Goal: Book appointment/travel/reservation

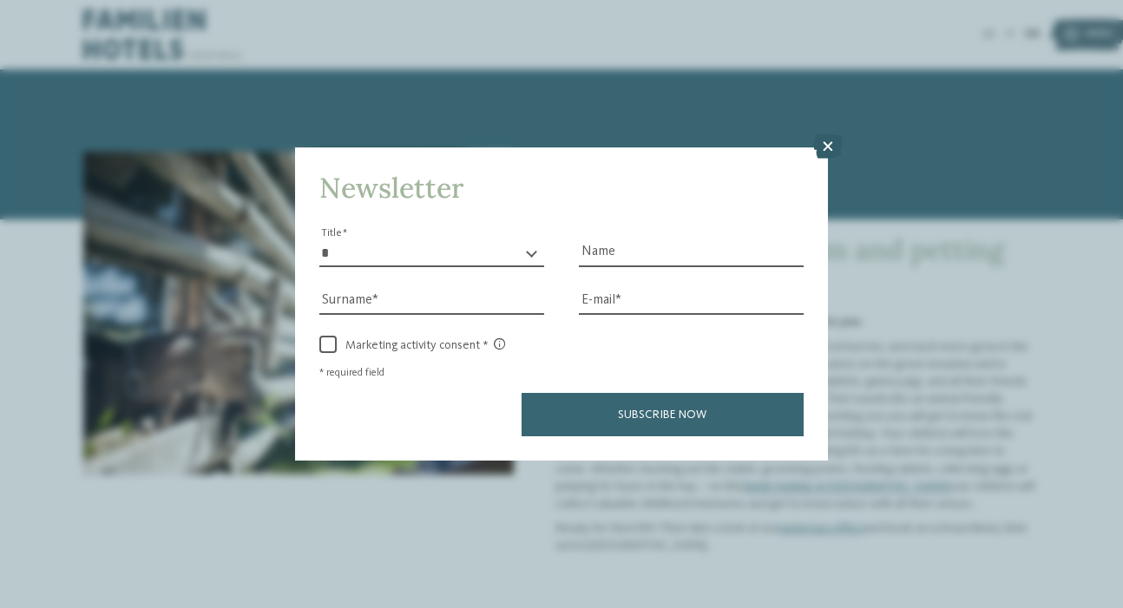
click at [827, 145] on icon at bounding box center [827, 146] width 29 height 24
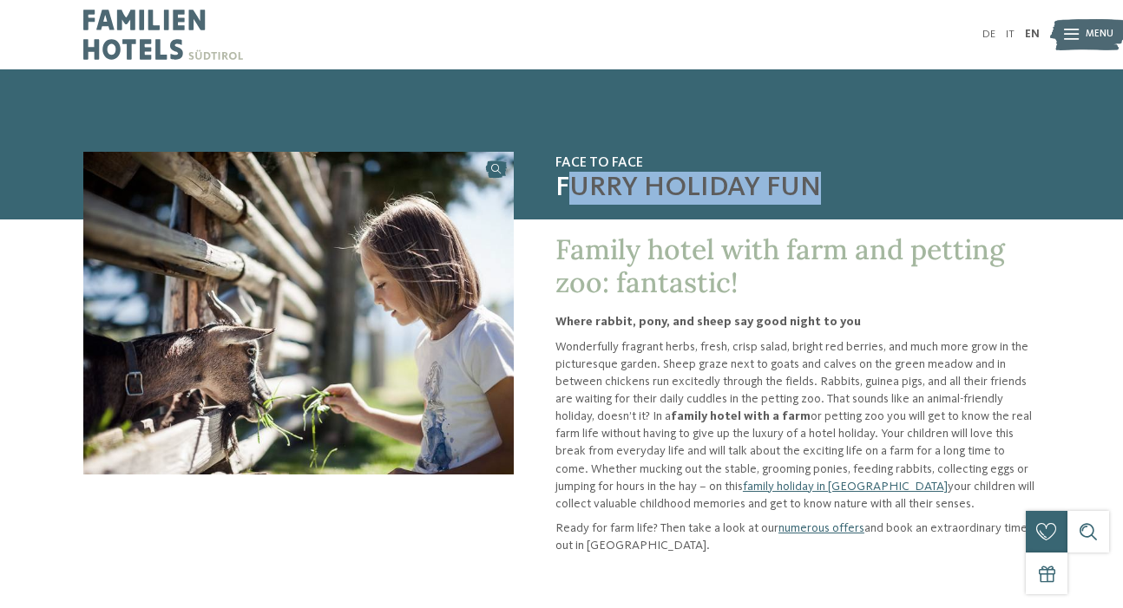
drag, startPoint x: 564, startPoint y: 190, endPoint x: 839, endPoint y: 204, distance: 275.4
click at [839, 204] on span "Furry holiday fun" at bounding box center [797, 188] width 484 height 33
click at [108, 28] on img at bounding box center [163, 34] width 160 height 69
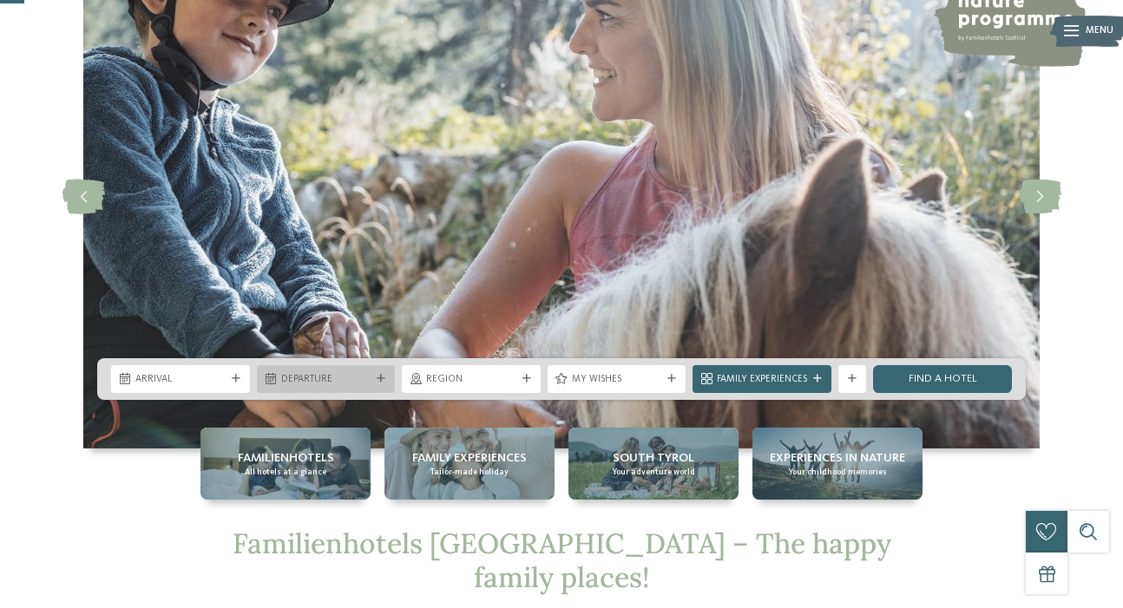
scroll to position [125, 0]
click at [206, 370] on div "Arrival" at bounding box center [180, 379] width 139 height 28
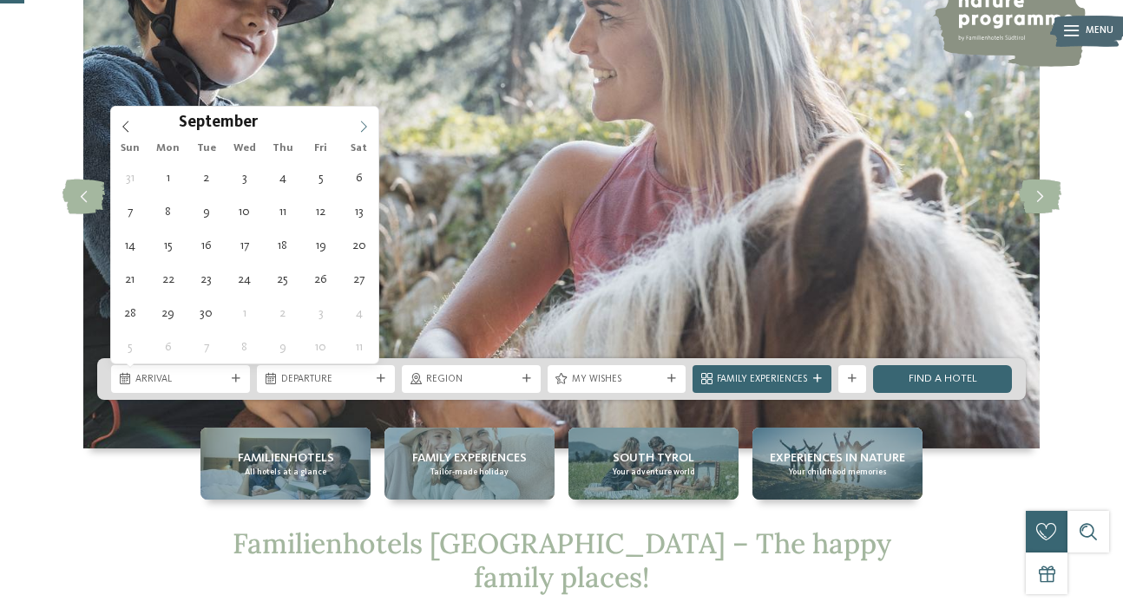
click at [360, 126] on icon at bounding box center [363, 127] width 12 height 12
type div "[DATE]"
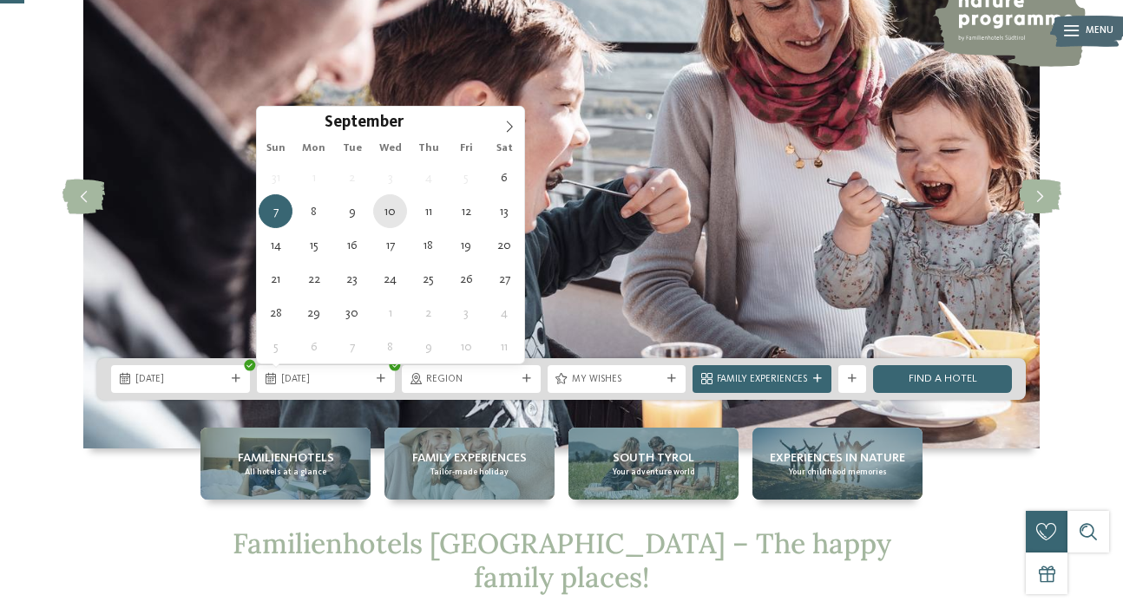
type div "[DATE]"
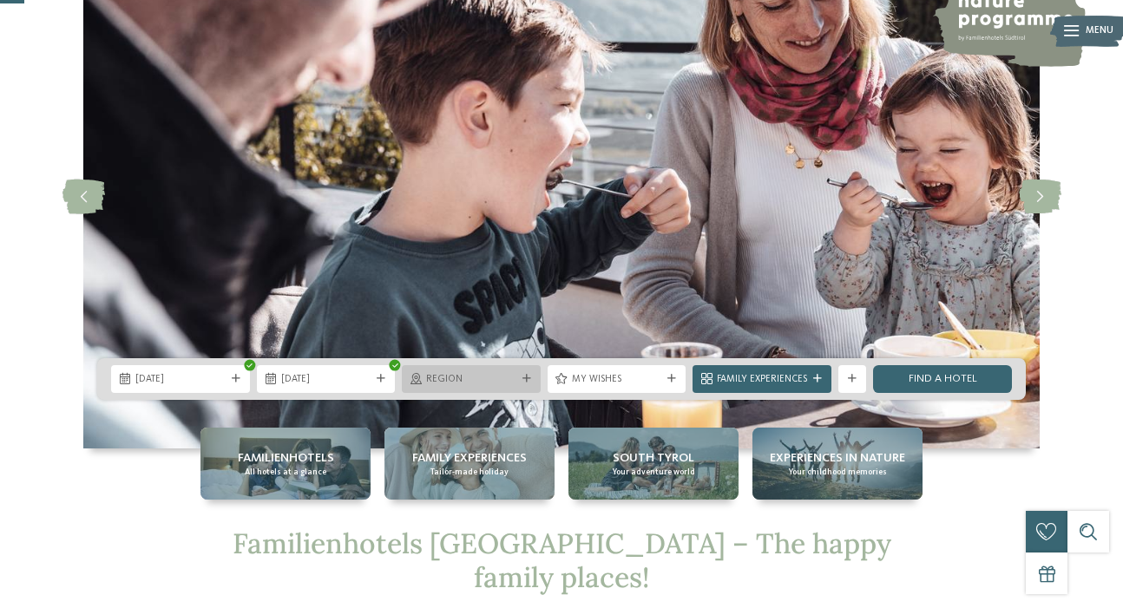
click at [473, 382] on span "Region" at bounding box center [471, 380] width 90 height 14
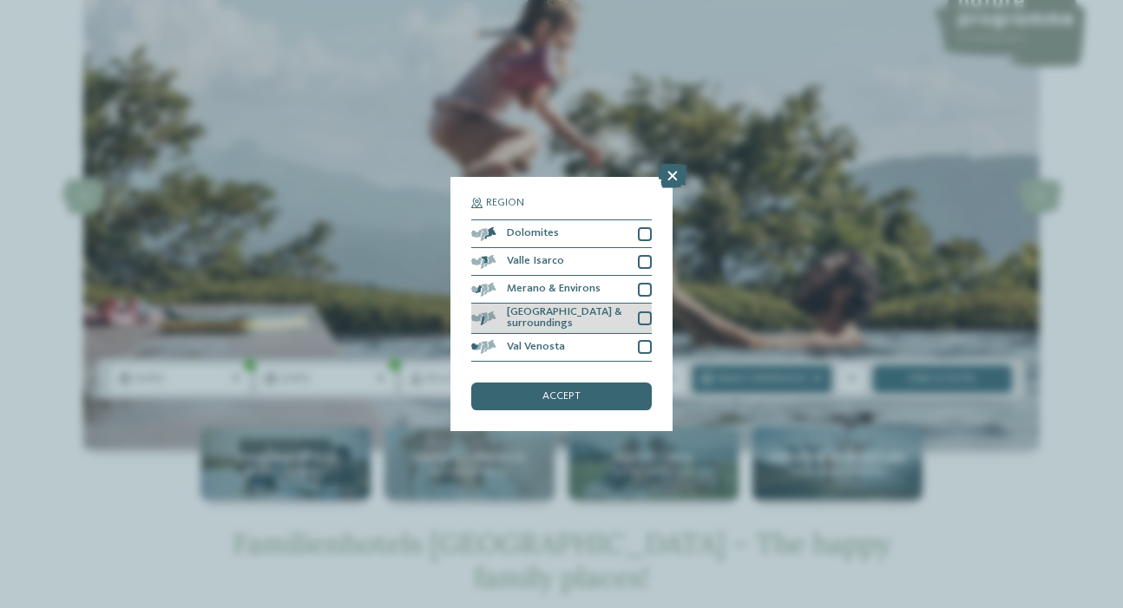
click at [644, 311] on div at bounding box center [645, 318] width 14 height 14
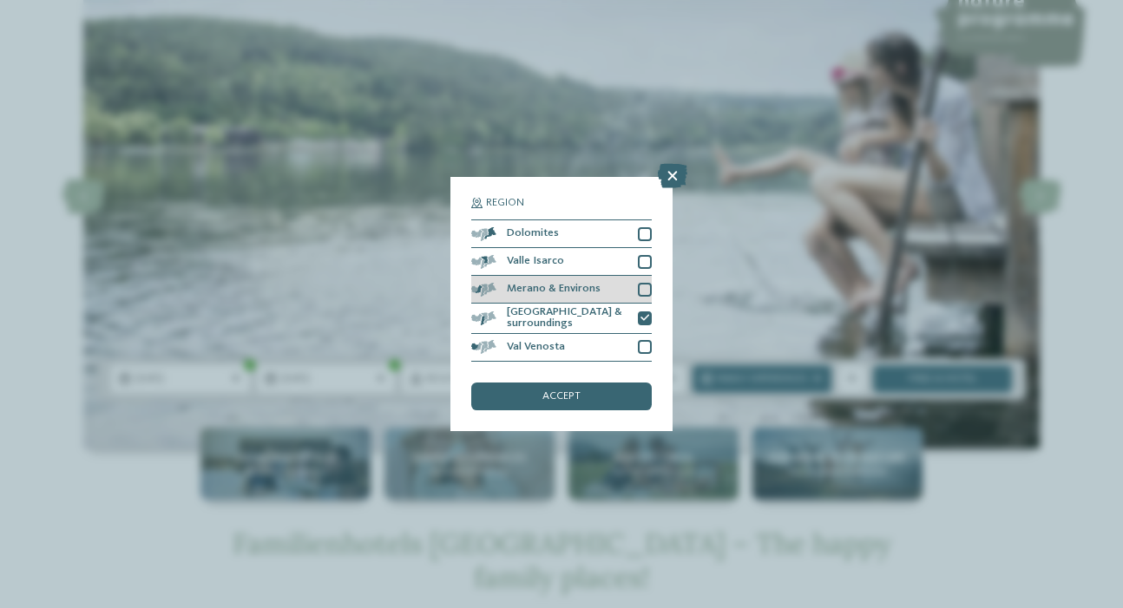
click at [643, 290] on div at bounding box center [645, 290] width 14 height 14
click at [595, 391] on div "accept" at bounding box center [561, 397] width 180 height 28
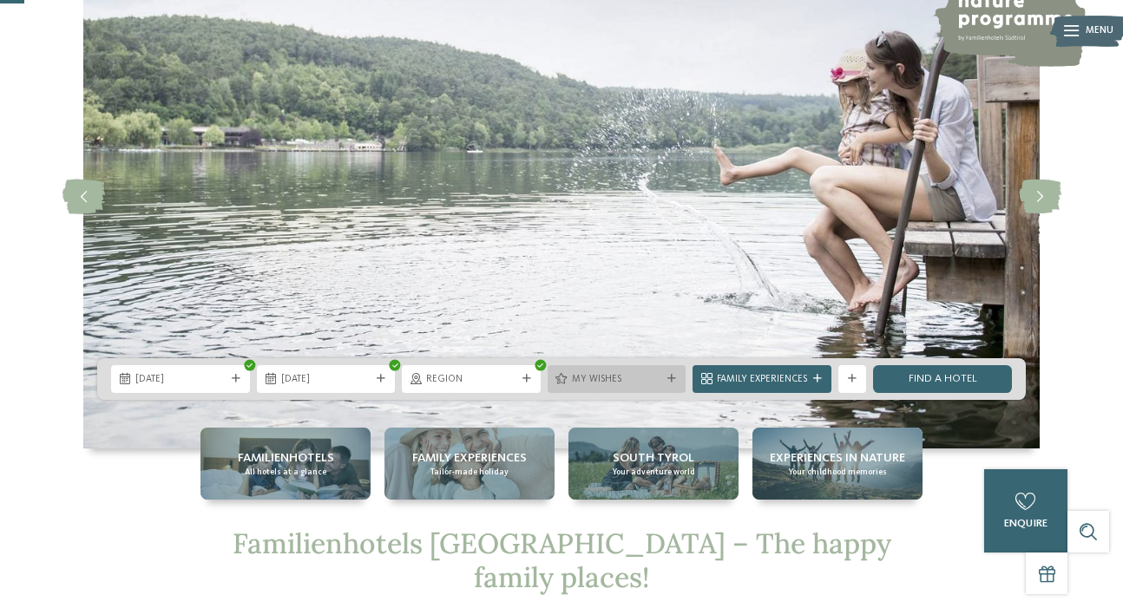
click at [569, 379] on div "My wishes" at bounding box center [616, 378] width 97 height 15
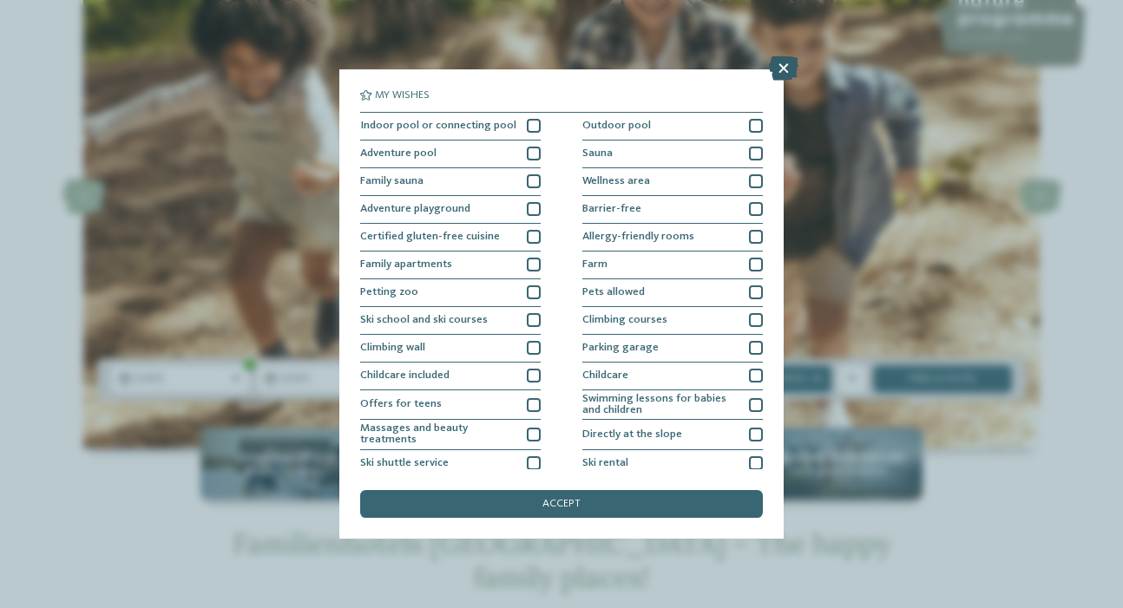
click at [781, 69] on icon at bounding box center [783, 68] width 29 height 24
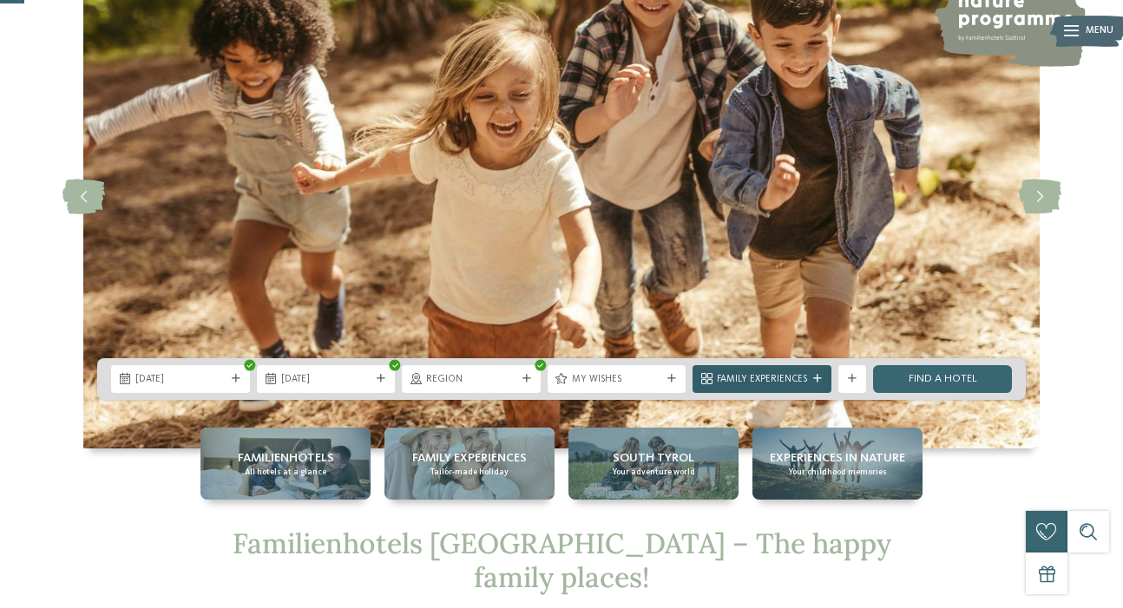
click at [791, 376] on span "Family Experiences" at bounding box center [762, 380] width 90 height 14
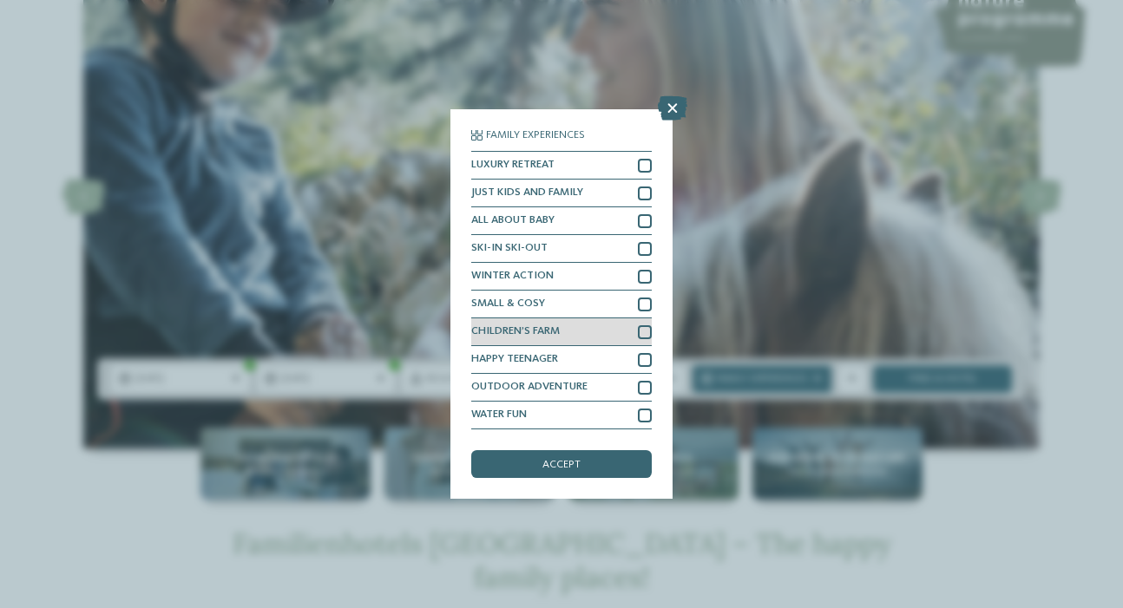
click at [643, 332] on div at bounding box center [645, 332] width 14 height 14
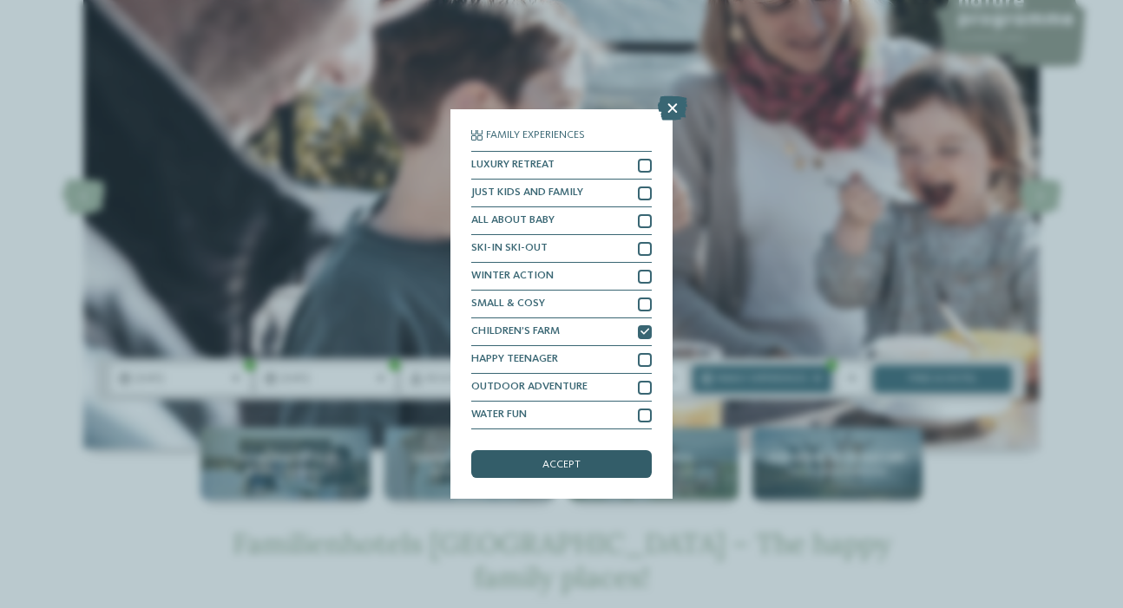
click at [587, 456] on div "accept" at bounding box center [561, 464] width 180 height 28
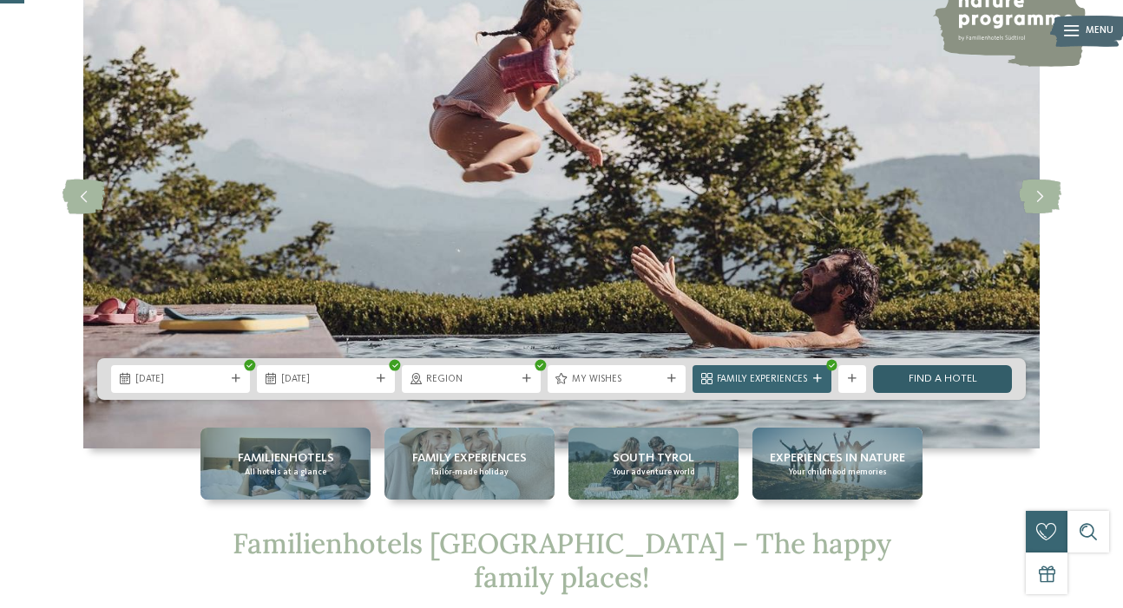
click at [921, 372] on link "Find a hotel" at bounding box center [942, 379] width 139 height 28
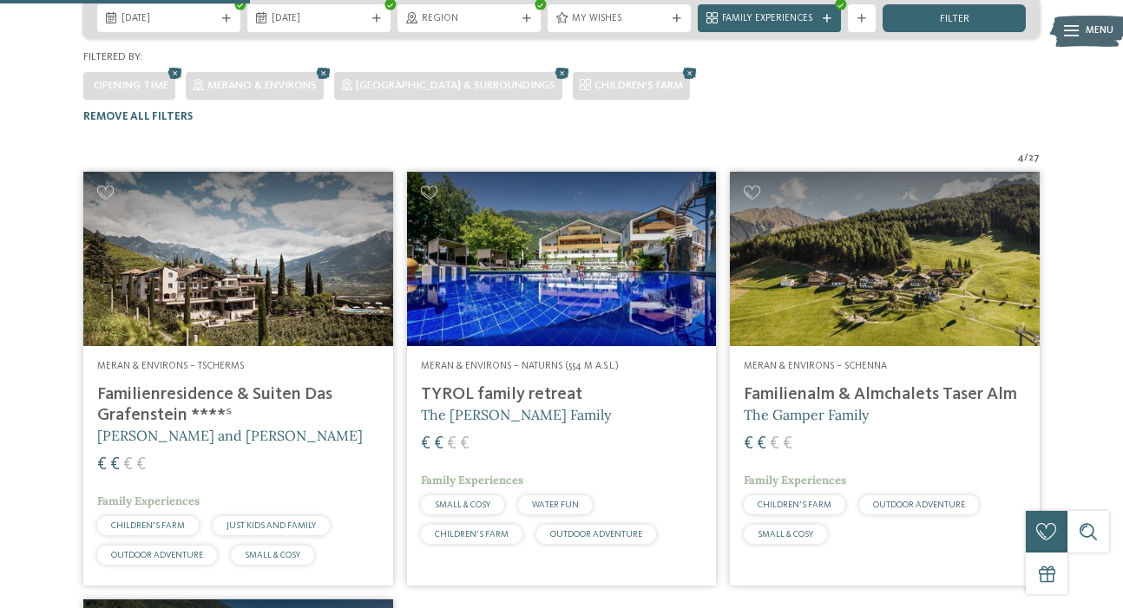
scroll to position [344, 0]
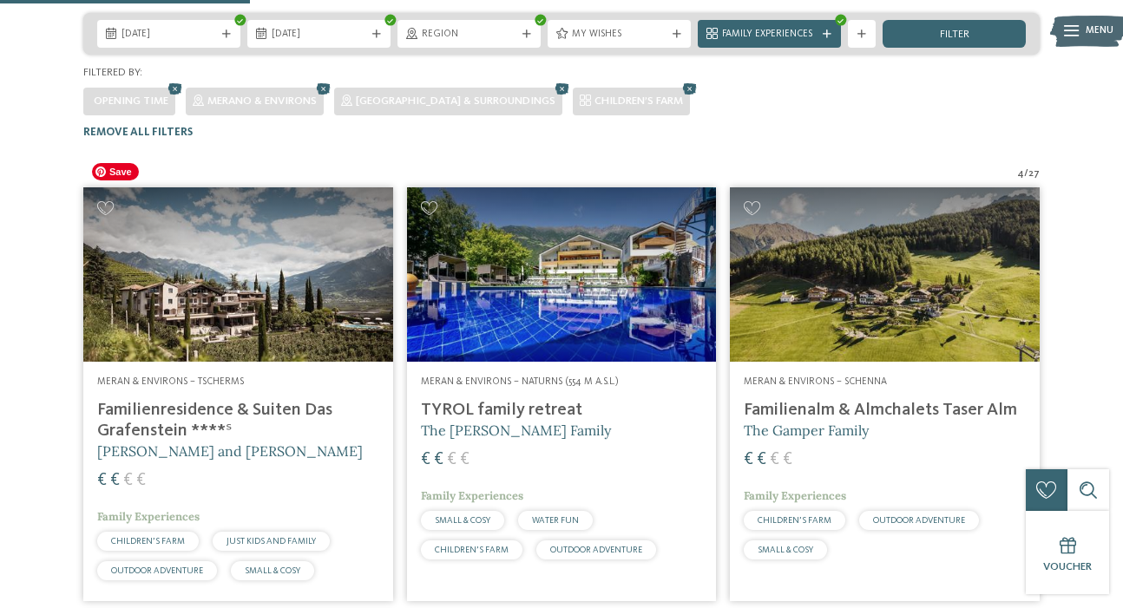
click at [213, 284] on img at bounding box center [238, 274] width 310 height 174
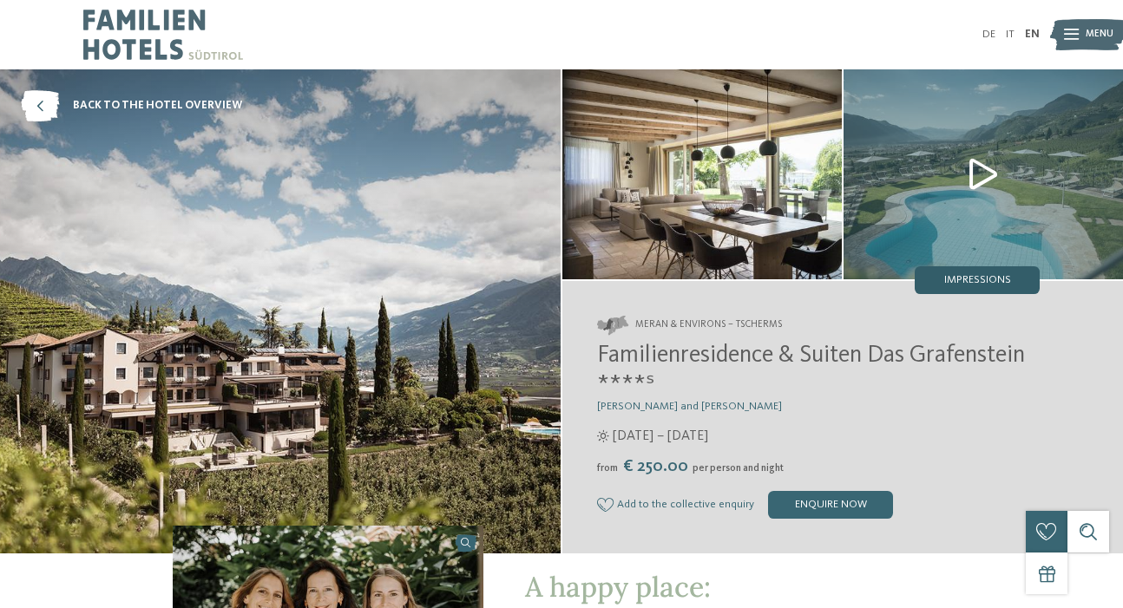
click at [958, 283] on span "Impressions" at bounding box center [977, 280] width 67 height 11
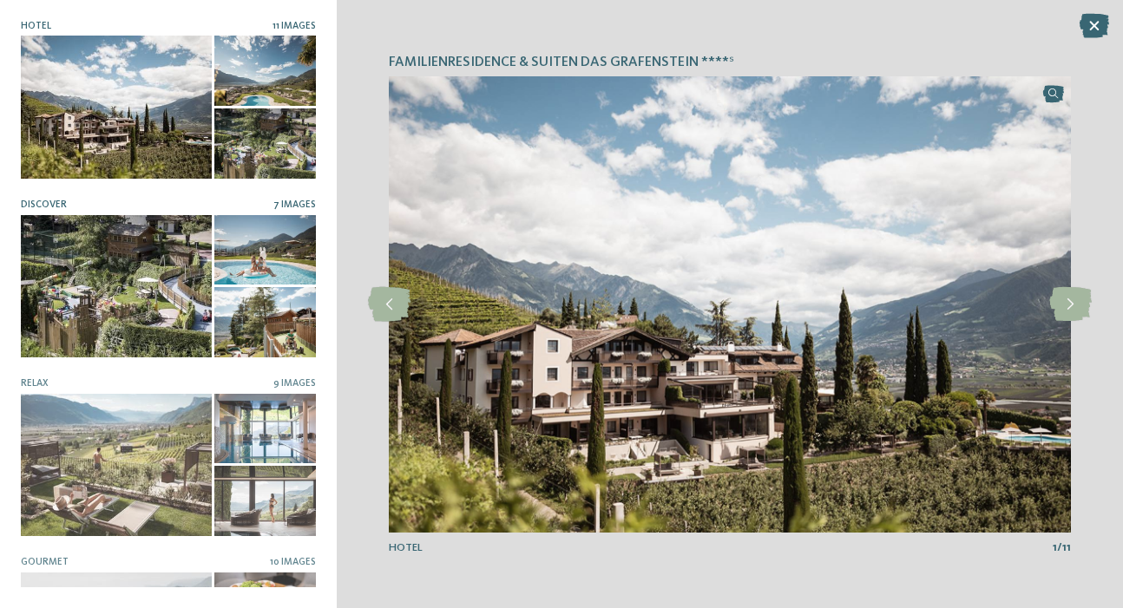
click at [180, 289] on div at bounding box center [116, 286] width 191 height 143
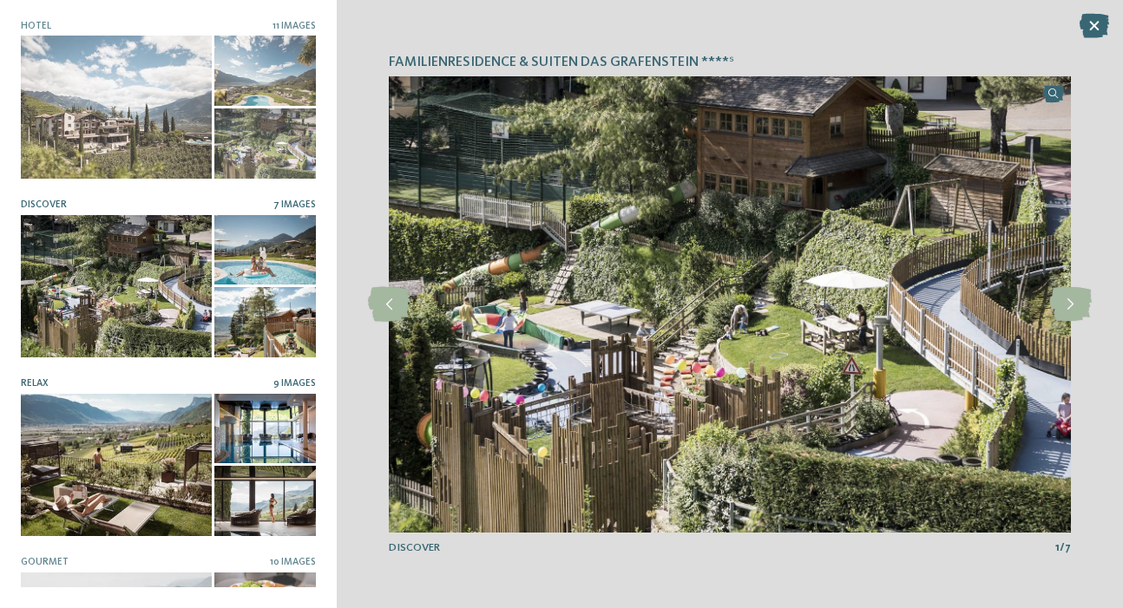
click at [169, 438] on div at bounding box center [116, 465] width 191 height 143
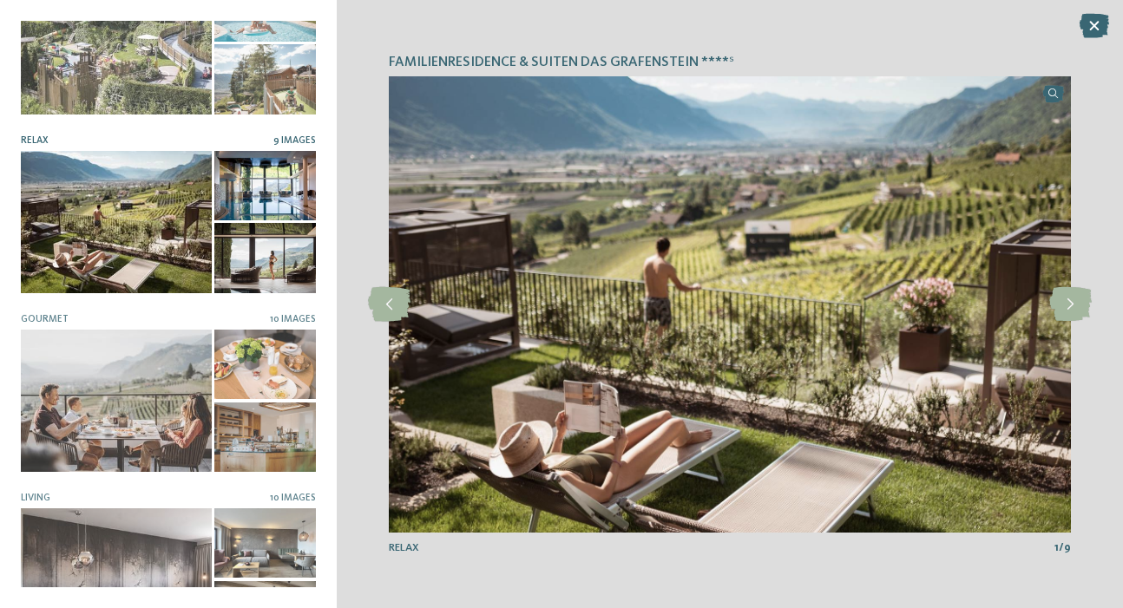
click at [170, 438] on div at bounding box center [116, 401] width 191 height 143
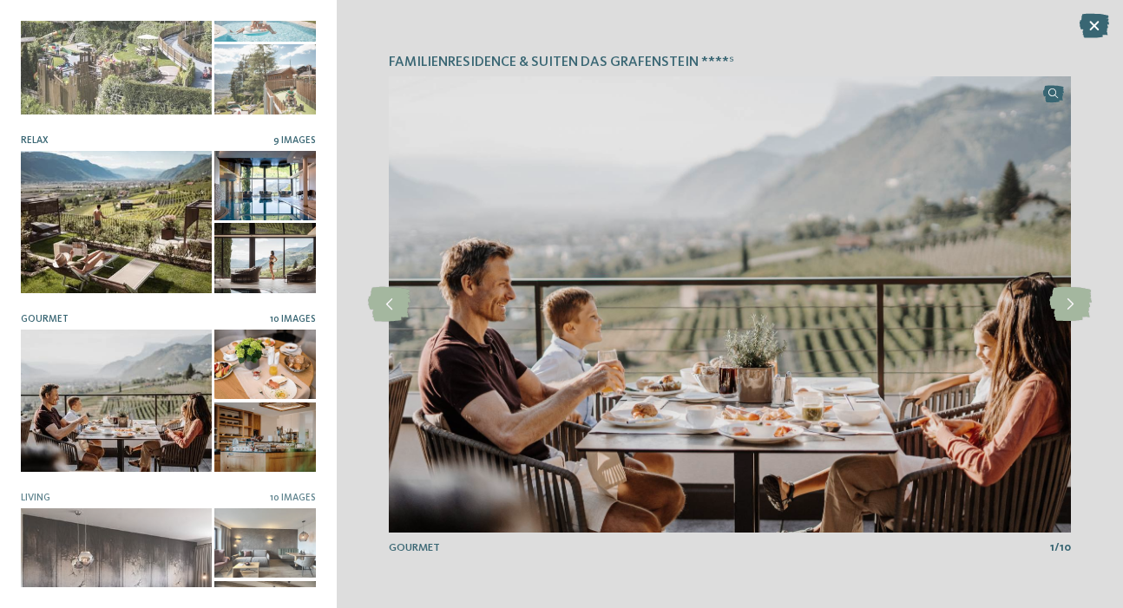
scroll to position [306, 0]
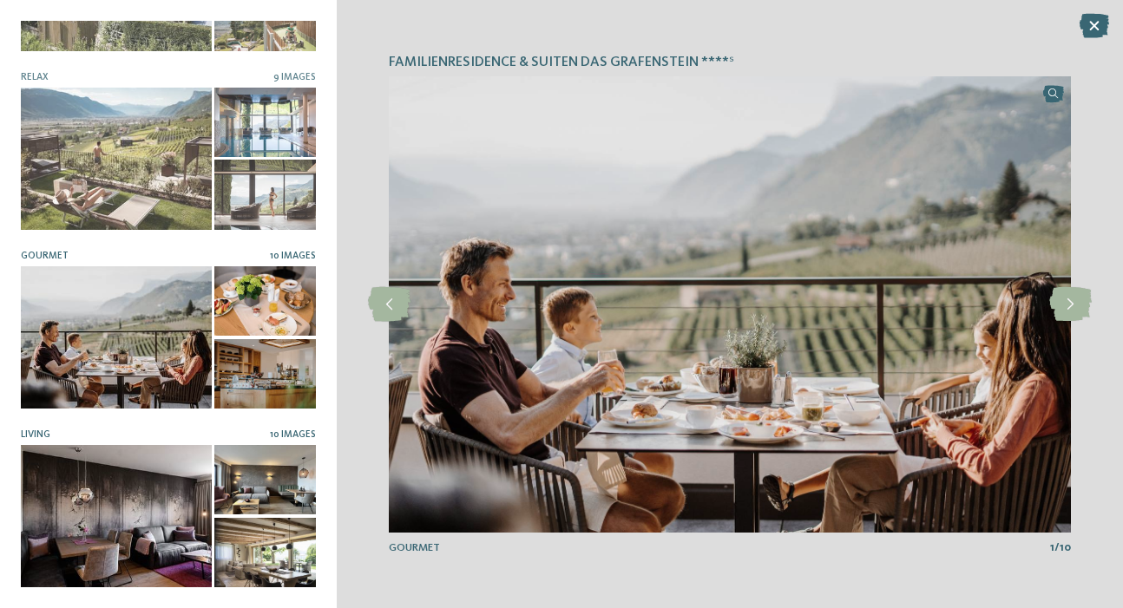
click at [161, 497] on div at bounding box center [116, 516] width 191 height 143
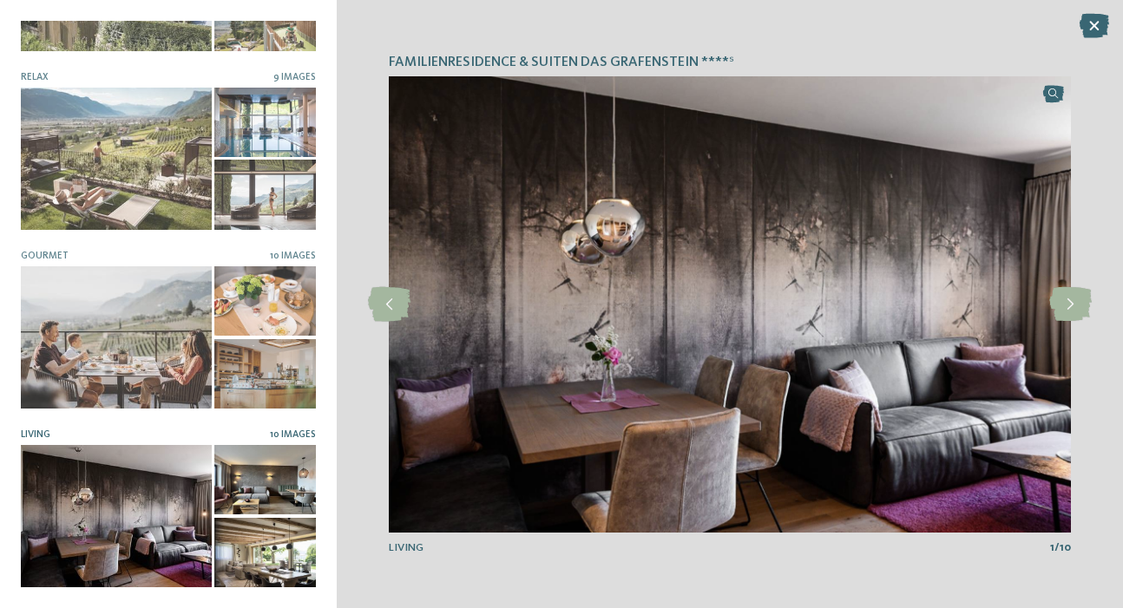
click at [287, 486] on div at bounding box center [265, 480] width 102 height 70
click at [1096, 23] on icon at bounding box center [1093, 26] width 29 height 24
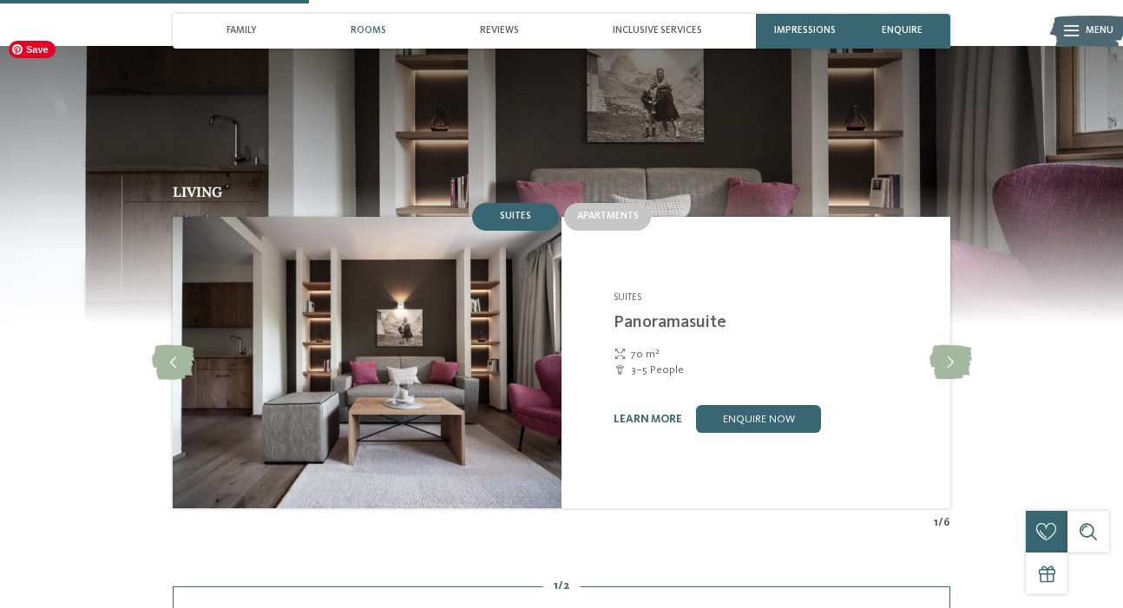
scroll to position [1228, 0]
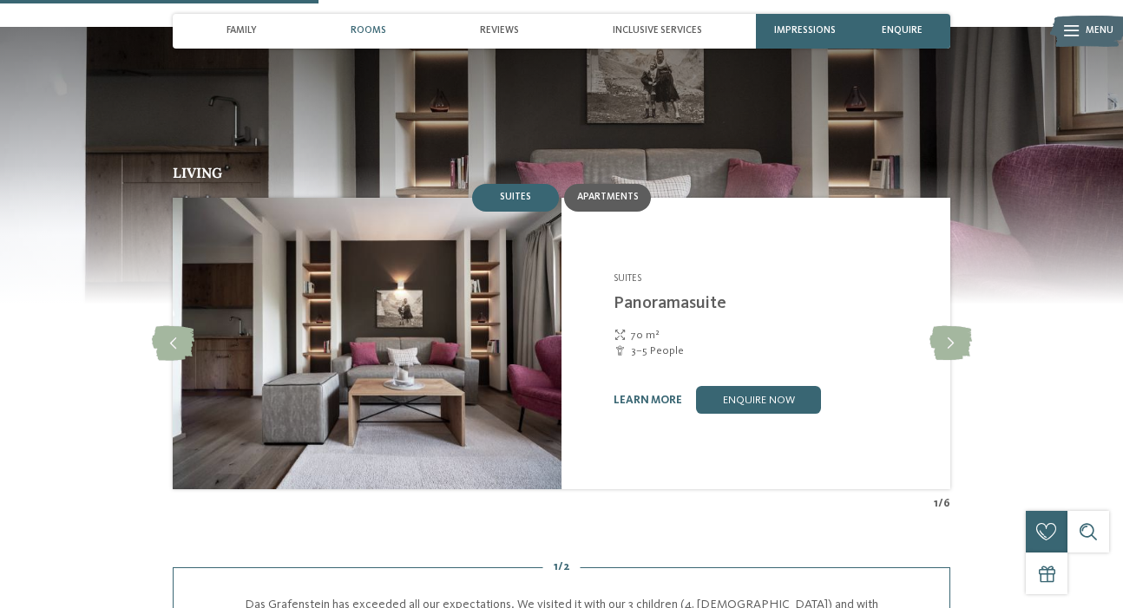
click at [613, 192] on span "Apartments" at bounding box center [608, 197] width 62 height 10
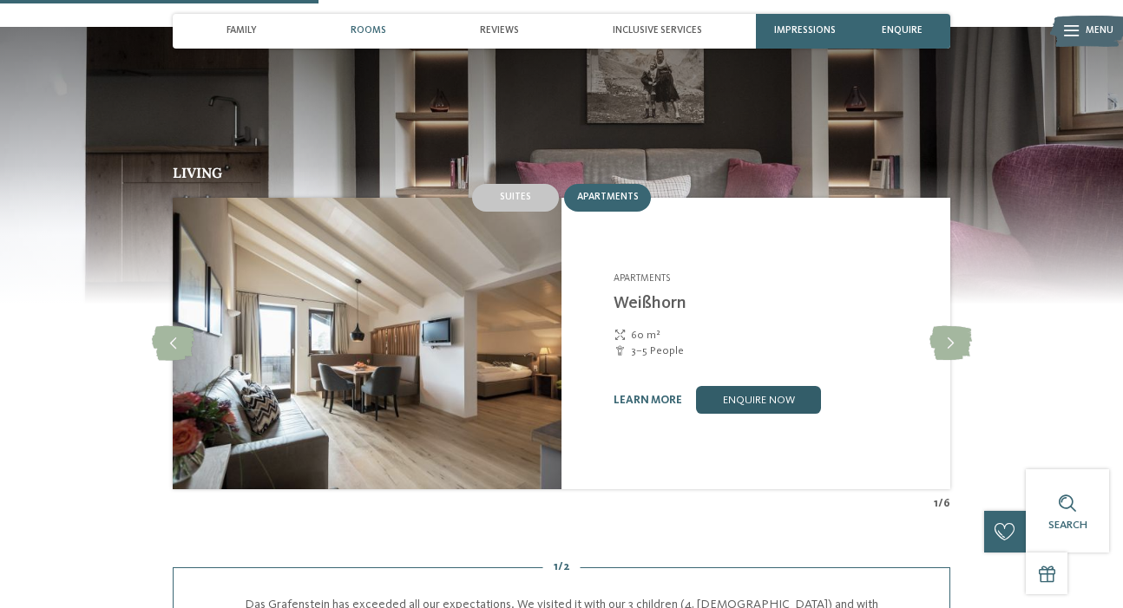
click at [728, 386] on link "enquire now" at bounding box center [758, 400] width 125 height 28
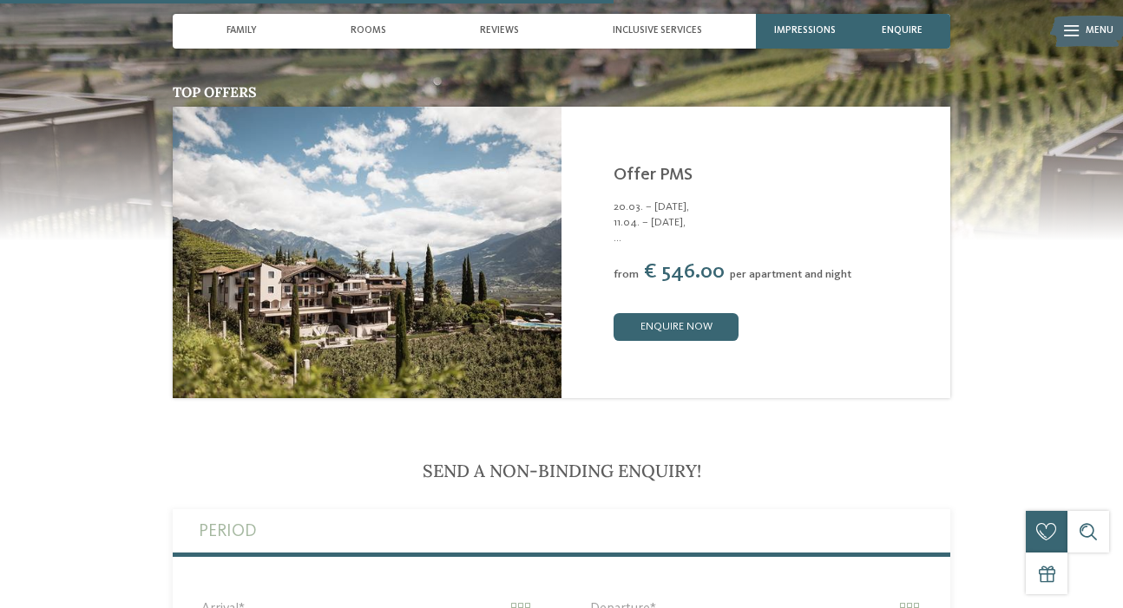
scroll to position [2493, 0]
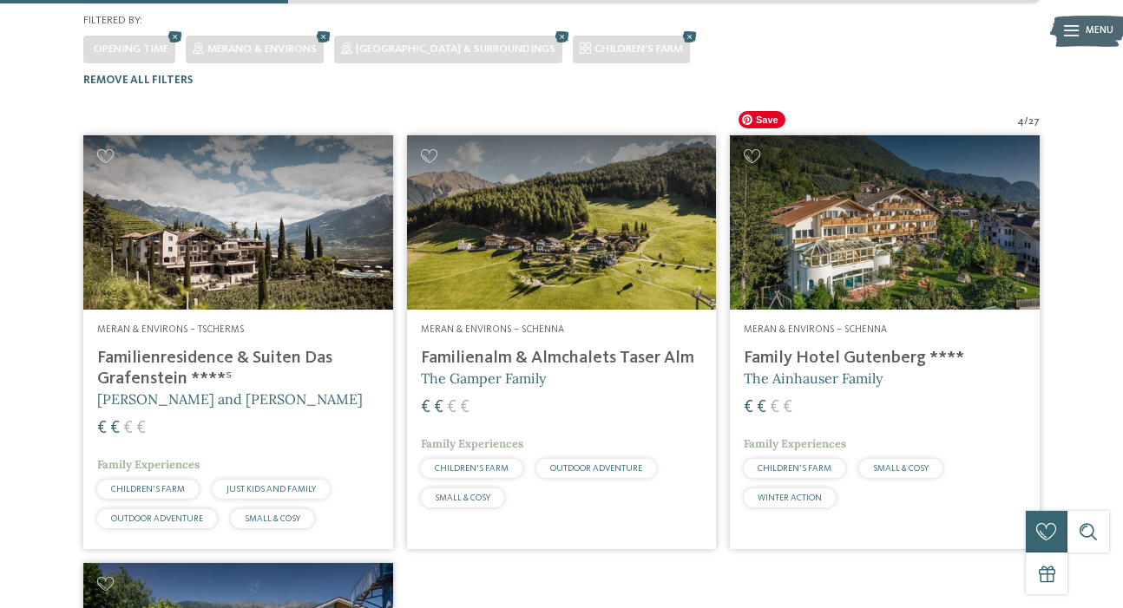
click at [873, 253] on img at bounding box center [885, 222] width 310 height 174
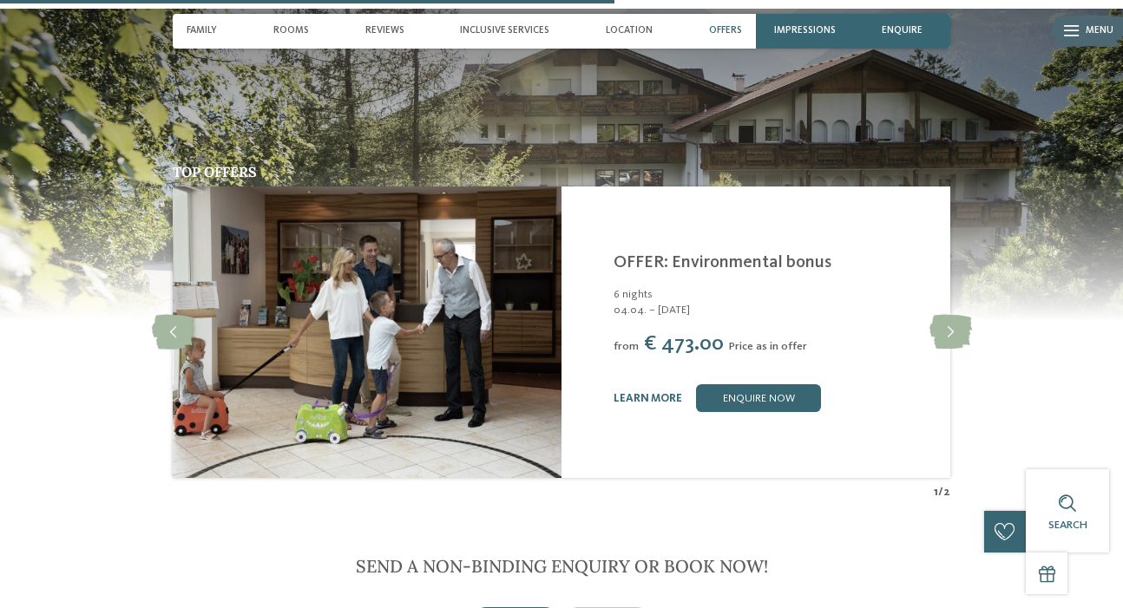
scroll to position [2375, 0]
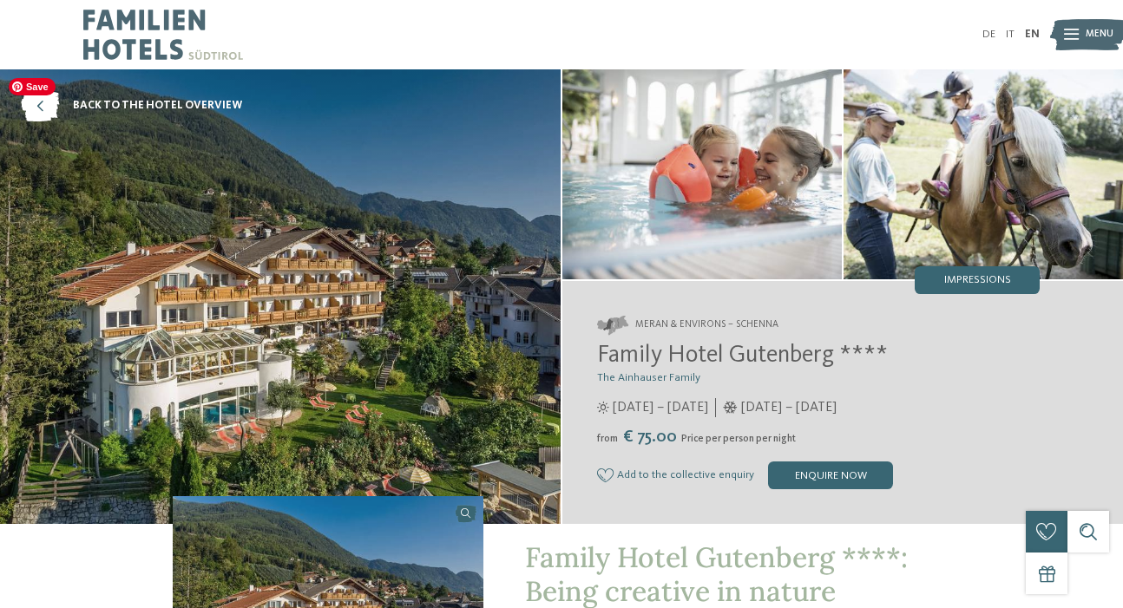
click at [137, 55] on img at bounding box center [163, 34] width 160 height 69
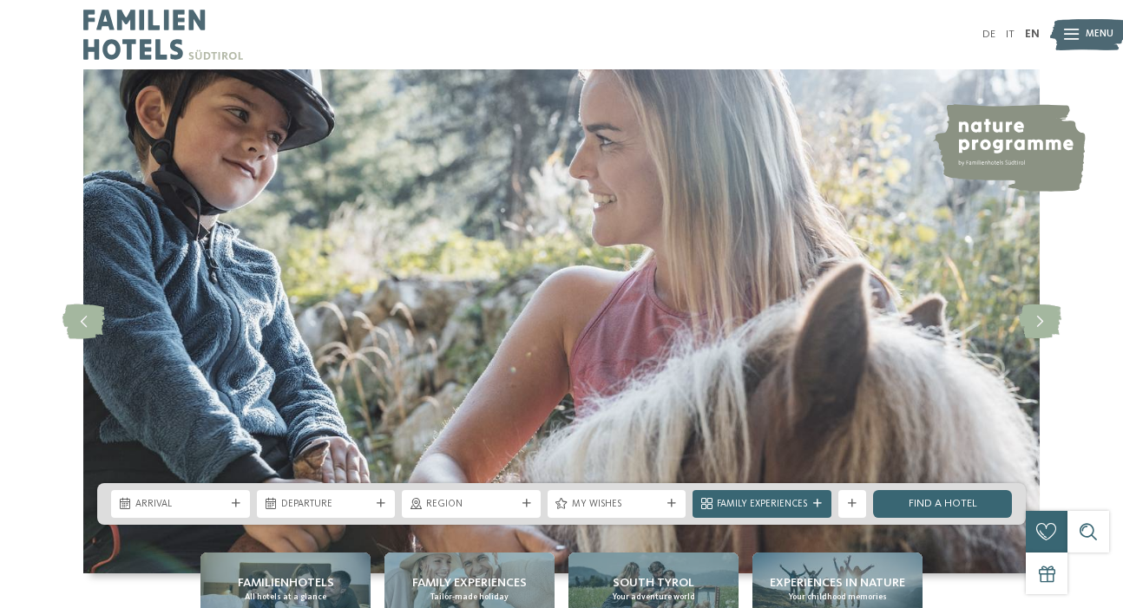
click at [1084, 29] on img at bounding box center [1088, 35] width 76 height 38
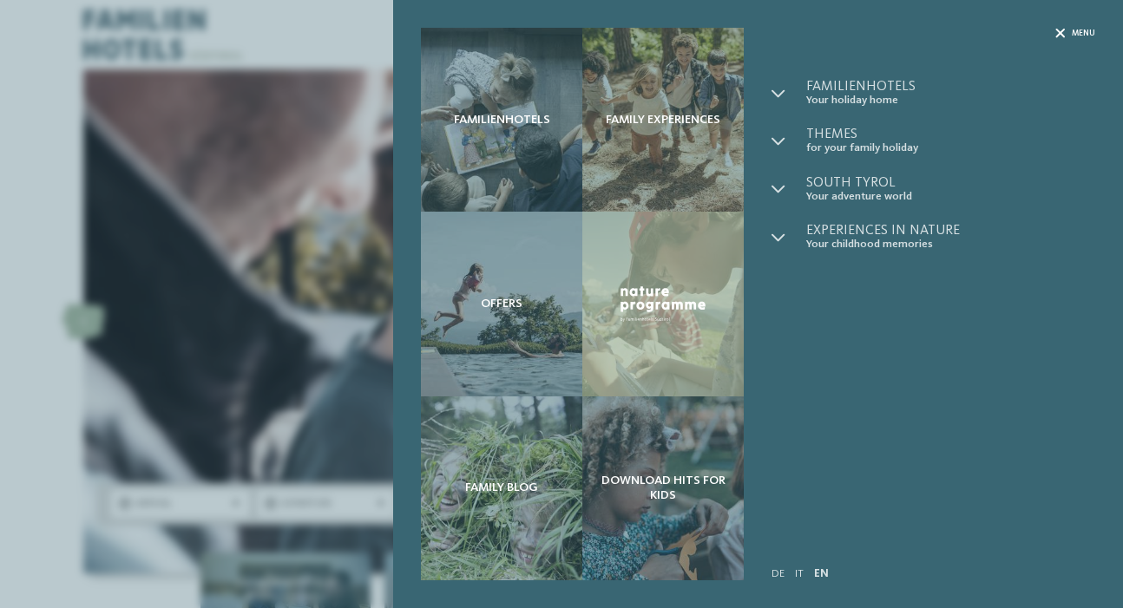
click at [1083, 35] on span "Menu" at bounding box center [1082, 33] width 23 height 11
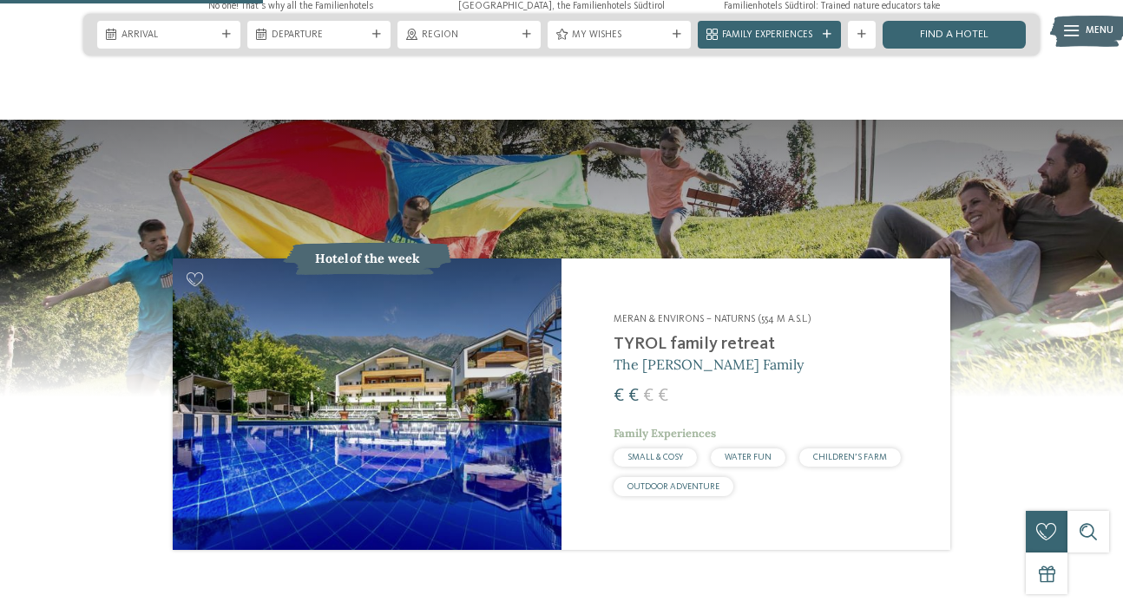
scroll to position [928, 0]
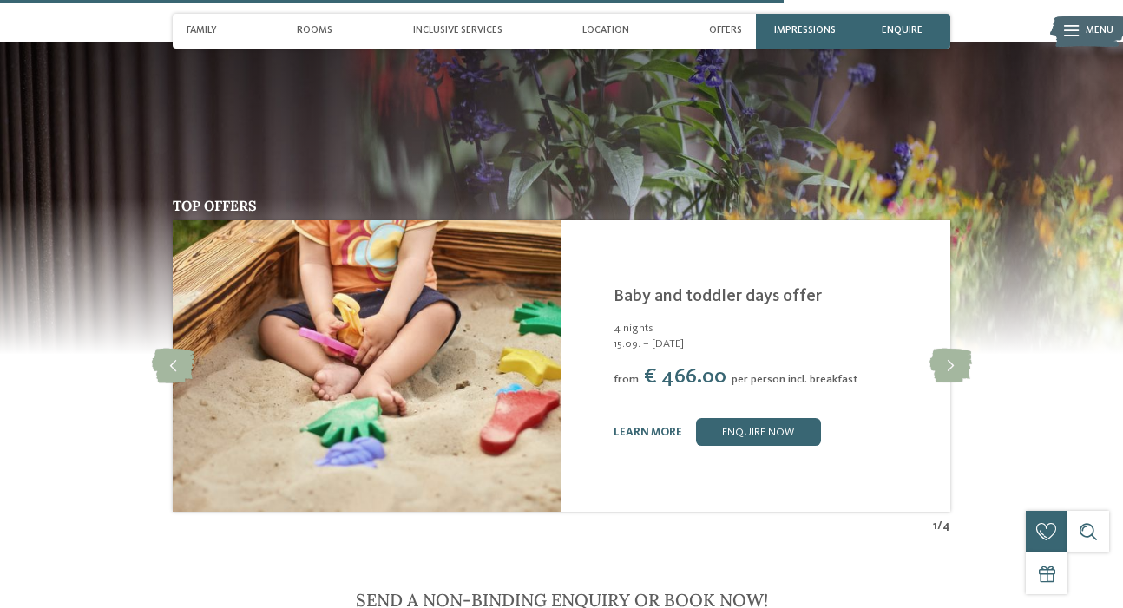
scroll to position [2291, 0]
